Goal: Information Seeking & Learning: Learn about a topic

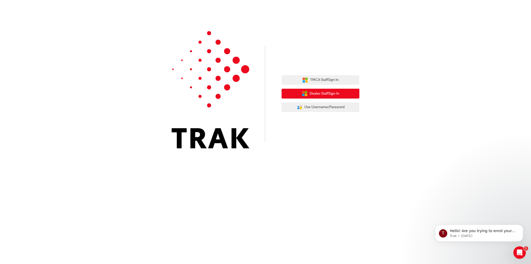
click at [349, 96] on button "Dealer Staff Sign In" at bounding box center [320, 94] width 78 height 10
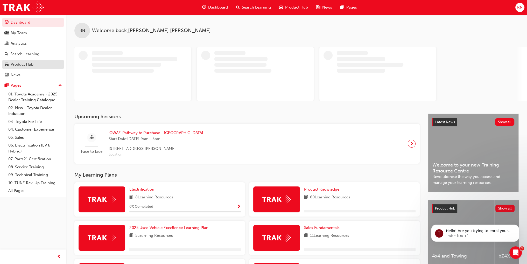
click at [34, 64] on div "Product Hub" at bounding box center [33, 64] width 57 height 6
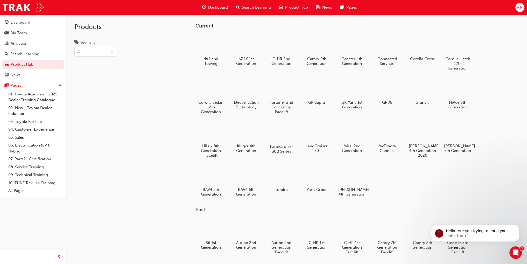
click at [279, 133] on div at bounding box center [281, 131] width 29 height 21
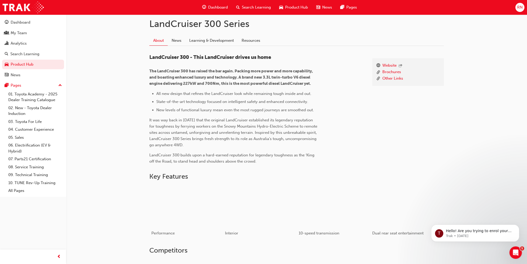
scroll to position [130, 0]
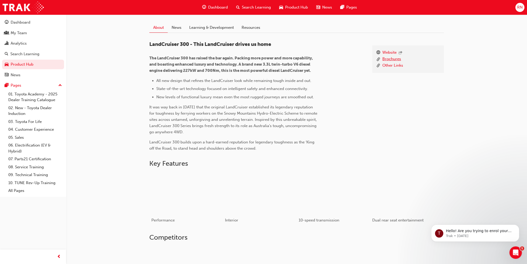
click at [389, 59] on link "Brochures" at bounding box center [391, 59] width 19 height 6
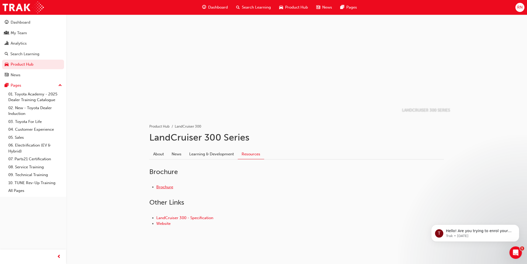
click at [169, 188] on link "Brochure" at bounding box center [164, 187] width 17 height 5
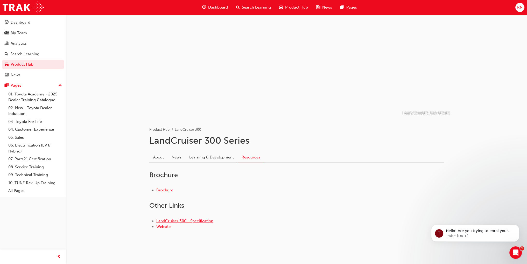
click at [189, 221] on link "LandCruiser 300 - Specification" at bounding box center [184, 221] width 57 height 5
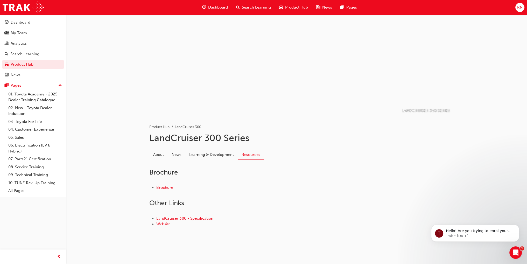
scroll to position [3, 0]
click at [163, 153] on link "About" at bounding box center [158, 154] width 18 height 10
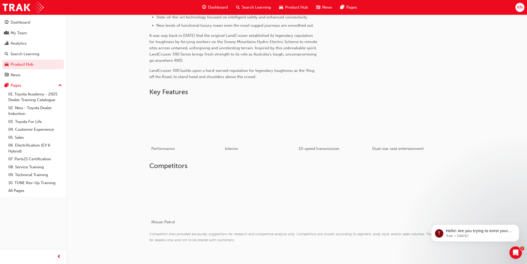
scroll to position [209, 0]
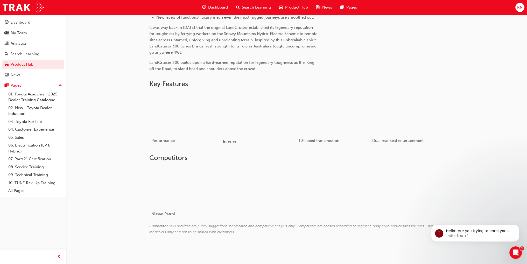
click at [249, 116] on div "button" at bounding box center [260, 113] width 74 height 41
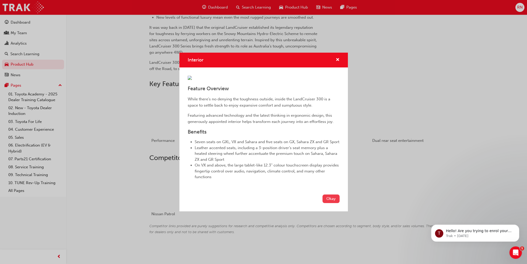
click at [332, 203] on button "Okay" at bounding box center [330, 198] width 17 height 9
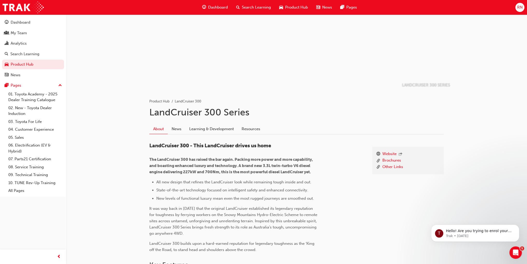
scroll to position [28, 0]
click at [175, 129] on link "News" at bounding box center [177, 129] width 18 height 10
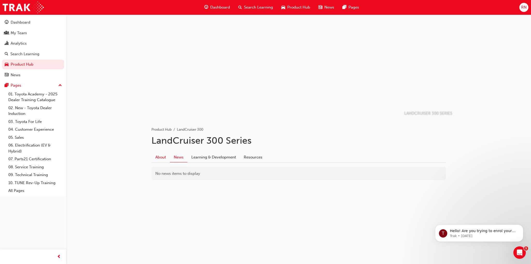
click at [161, 158] on link "About" at bounding box center [160, 157] width 18 height 10
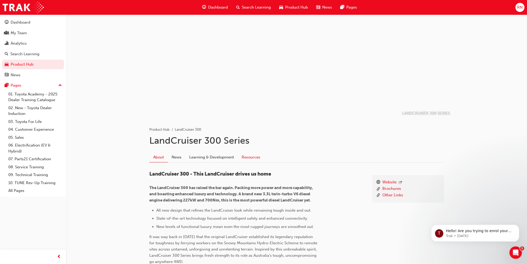
click at [243, 159] on link "Resources" at bounding box center [251, 157] width 26 height 10
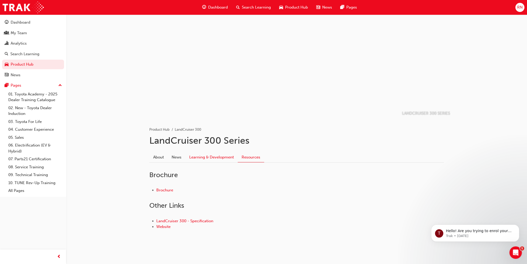
click at [228, 159] on link "Learning & Development" at bounding box center [211, 157] width 52 height 10
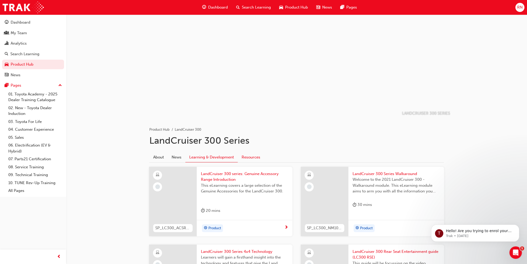
click at [256, 156] on link "Resources" at bounding box center [251, 157] width 26 height 10
